Goal: Navigation & Orientation: Find specific page/section

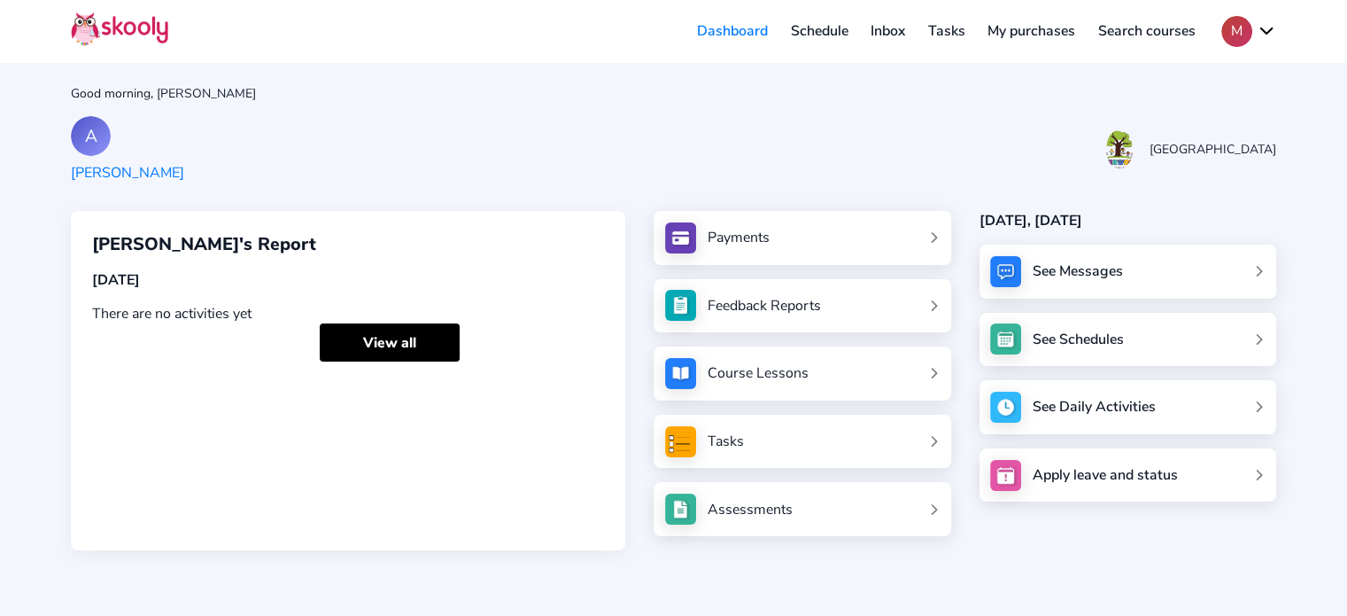
click at [715, 141] on div "A Abraham Van Heerden Everwood Pre Primary School" at bounding box center [674, 149] width 1206 height 66
